Goal: Task Accomplishment & Management: Complete application form

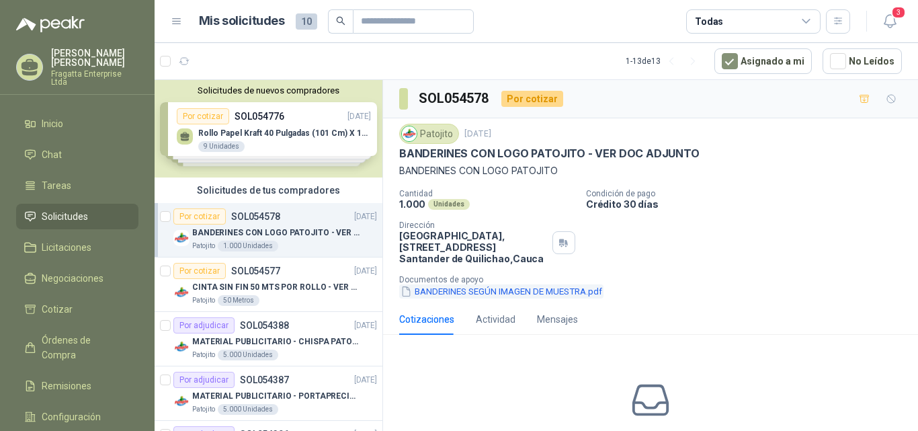
click at [522, 287] on button "BANDERINES SEGÚN IMAGEN DE MUESTRA.pdf" at bounding box center [501, 291] width 204 height 14
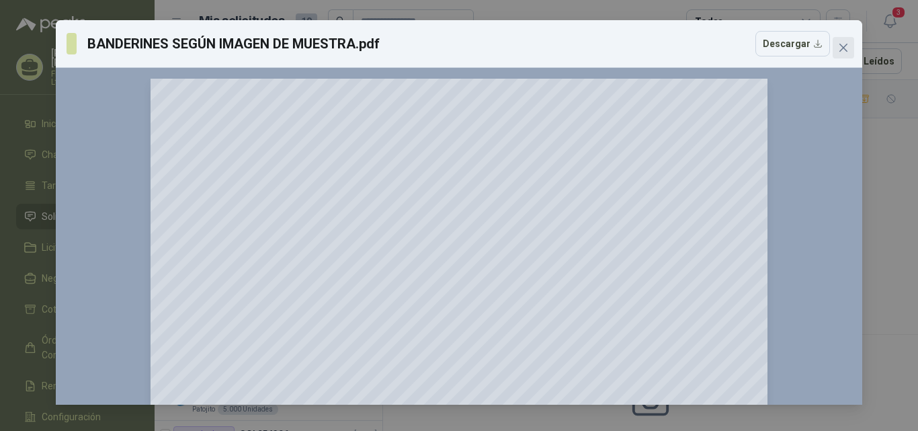
click at [839, 41] on button "Close" at bounding box center [844, 48] width 22 height 22
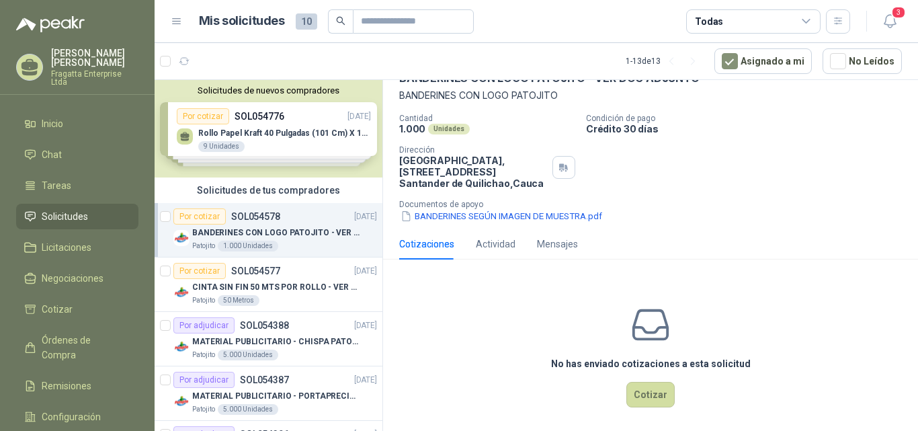
scroll to position [81, 0]
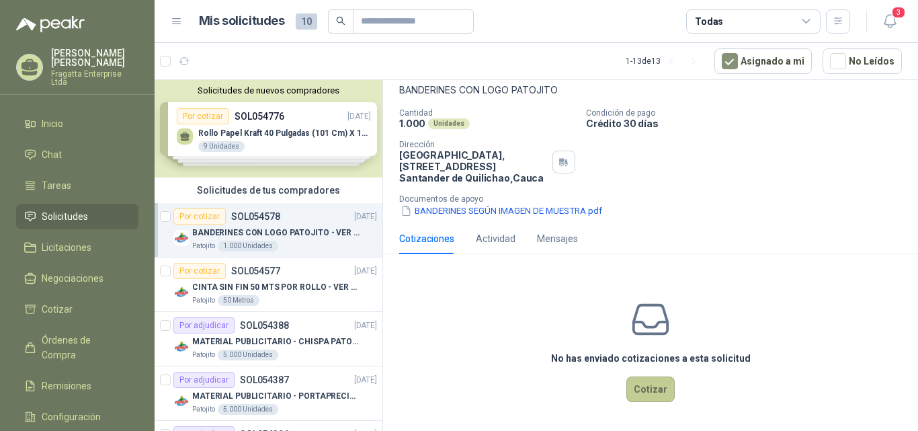
click at [647, 387] on button "Cotizar" at bounding box center [650, 389] width 48 height 26
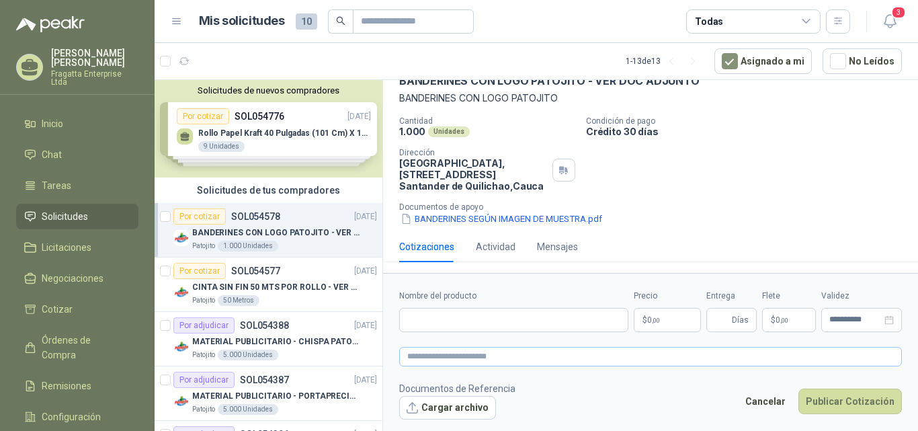
scroll to position [73, 0]
click at [470, 321] on input "Nombre del producto" at bounding box center [513, 320] width 229 height 24
type input "**********"
click at [671, 318] on p "$ 0 ,00" at bounding box center [667, 320] width 67 height 24
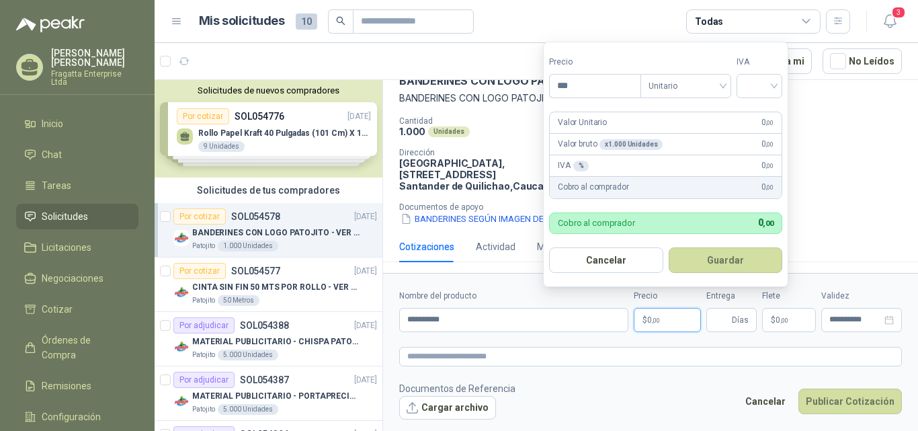
drag, startPoint x: 574, startPoint y: 80, endPoint x: 507, endPoint y: 71, distance: 67.8
click at [507, 71] on body "[PERSON_NAME] Fragatta Enterprise Ltda Inicio Chat Tareas Solicitudes Licitacio…" at bounding box center [459, 215] width 918 height 431
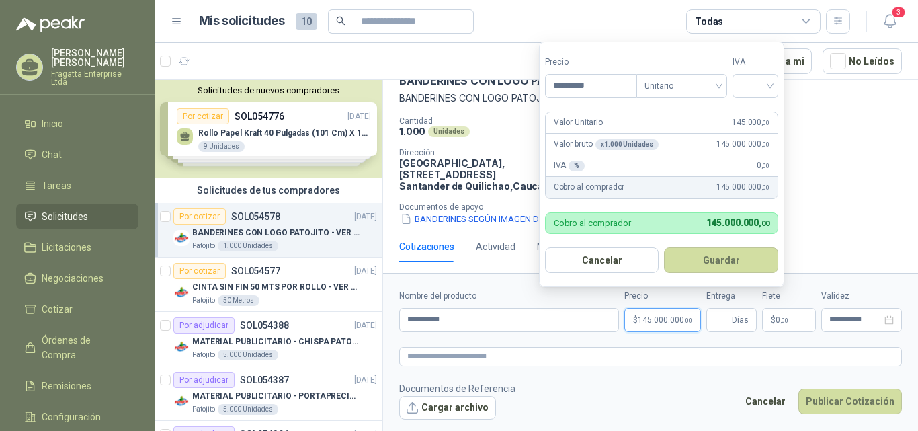
click at [623, 142] on div "x 1.000 Unidades" at bounding box center [626, 144] width 63 height 11
drag, startPoint x: 600, startPoint y: 81, endPoint x: 542, endPoint y: 82, distance: 58.5
click at [542, 82] on form "Precio ********* Tipo Unitario IVA Valor Unitario 145.000 ,00 Valor bruto x 1.0…" at bounding box center [661, 164] width 245 height 245
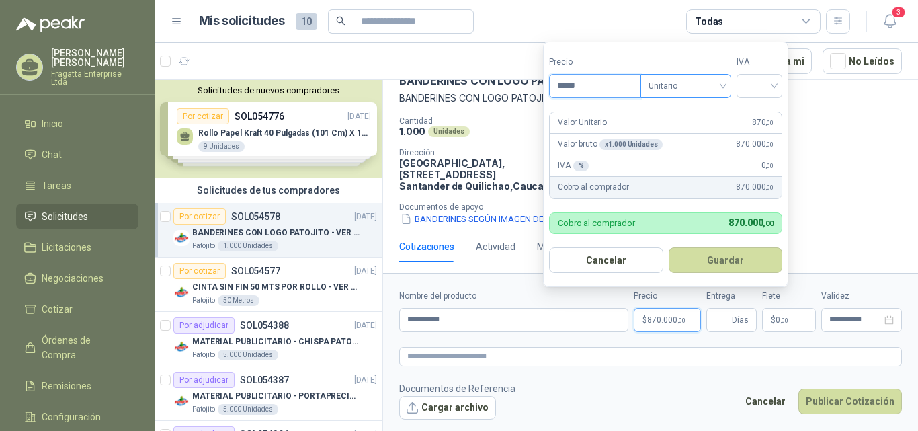
click at [723, 81] on span "Unitario" at bounding box center [685, 86] width 75 height 20
type input "*****"
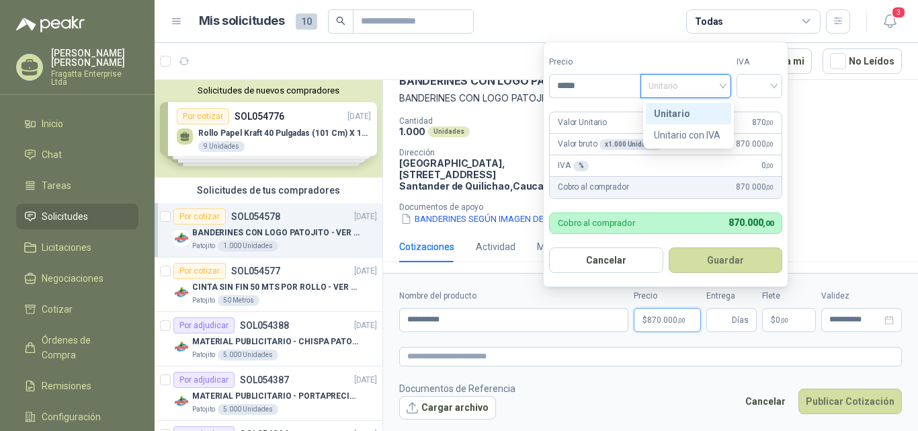
click at [683, 112] on div "Unitario" at bounding box center [688, 113] width 69 height 15
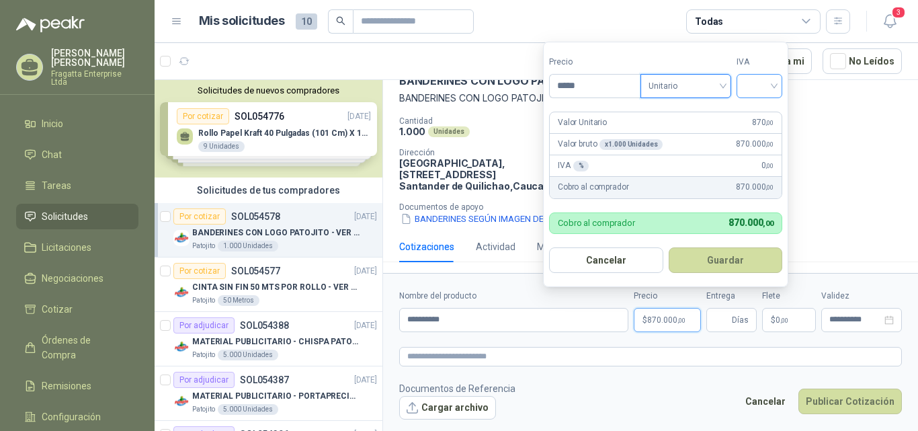
click at [774, 85] on input "search" at bounding box center [759, 85] width 30 height 20
click at [767, 106] on div "19%" at bounding box center [762, 113] width 25 height 15
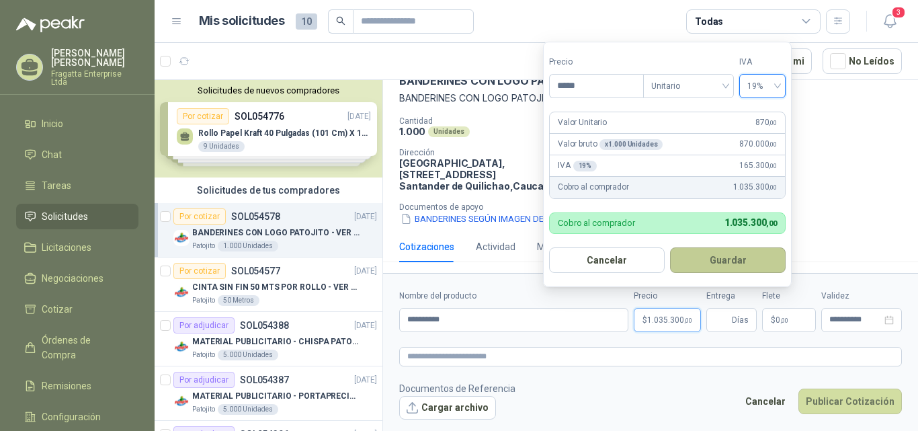
click at [704, 259] on button "Guardar" at bounding box center [728, 260] width 116 height 26
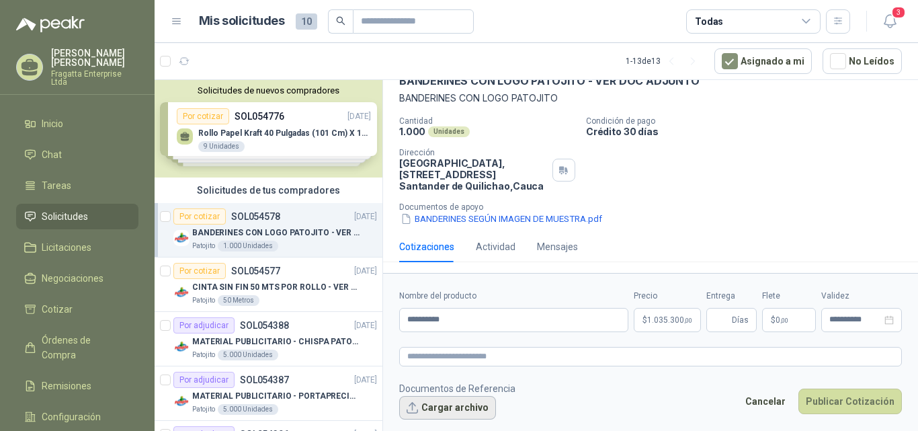
click at [462, 405] on button "Cargar archivo" at bounding box center [447, 408] width 97 height 24
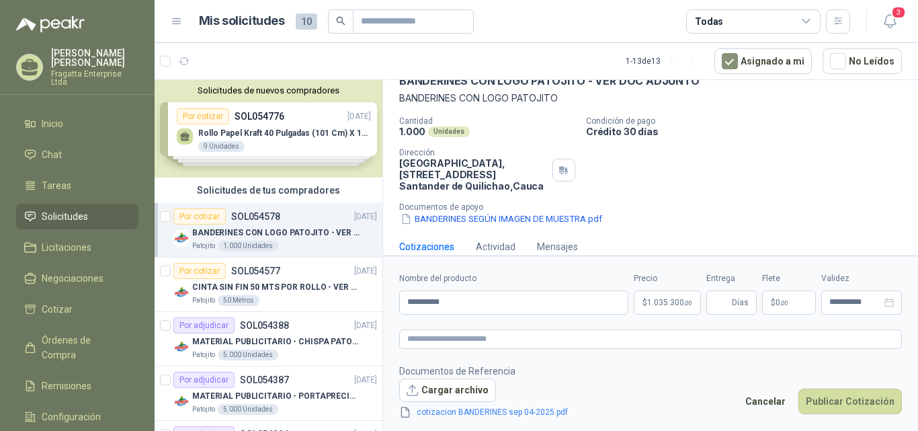
scroll to position [81, 0]
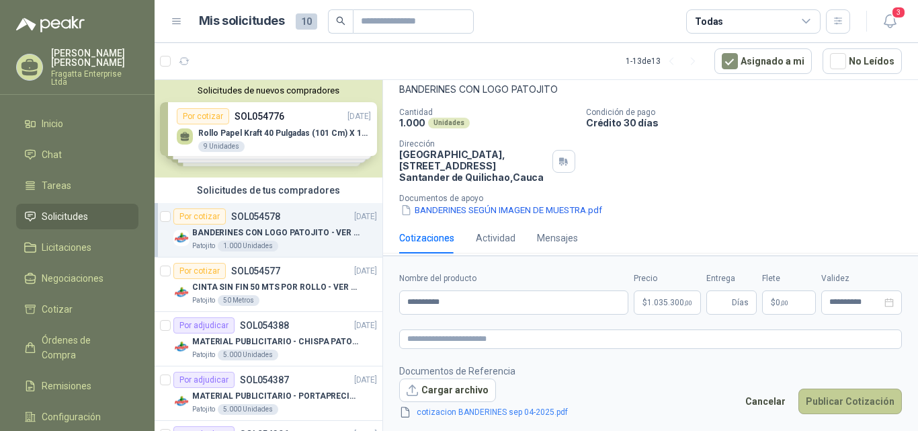
click at [846, 397] on button "Publicar Cotización" at bounding box center [849, 401] width 103 height 26
type input "*"
click at [840, 400] on button "Publicar Cotización" at bounding box center [849, 401] width 103 height 26
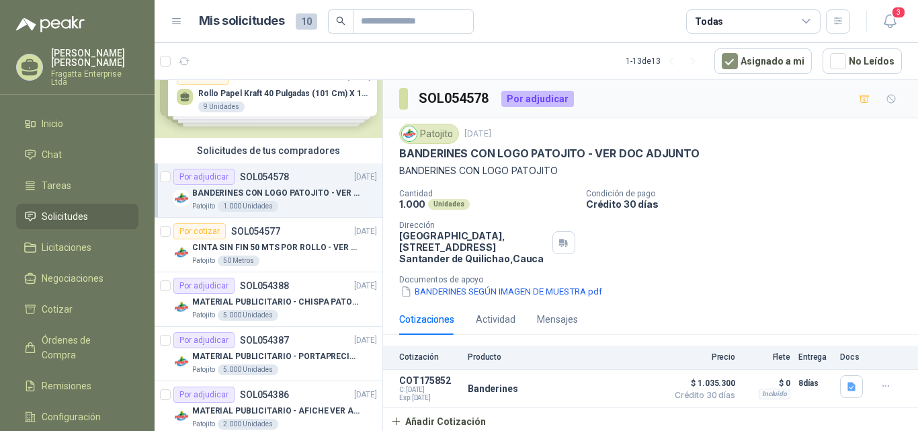
scroll to position [48, 0]
